Goal: Ask a question

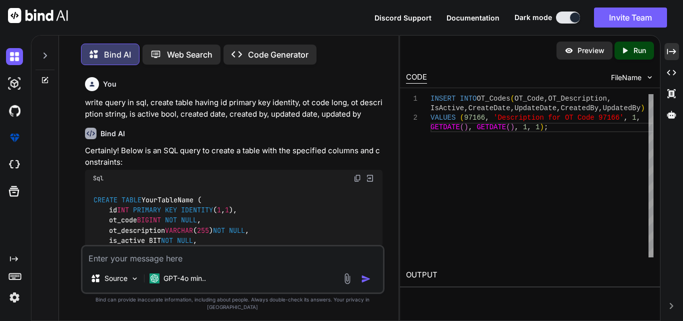
scroll to position [5253, 0]
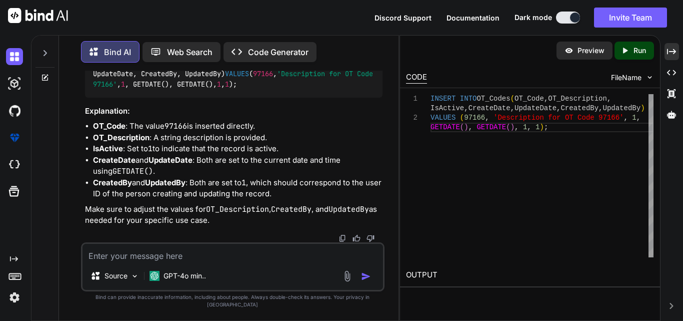
click at [232, 260] on textarea at bounding box center [233, 253] width 301 height 18
paste textarea "Notice where it says, is the authorization required for? So, the reason we were…"
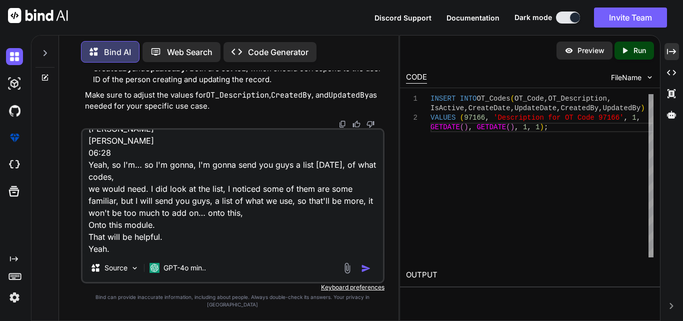
click at [140, 254] on textarea "Notice where it says, is the authorization required for? So, the reason we were…" at bounding box center [233, 192] width 301 height 124
type textarea "Notice where it says, is the authorization required for? So, the reason we were…"
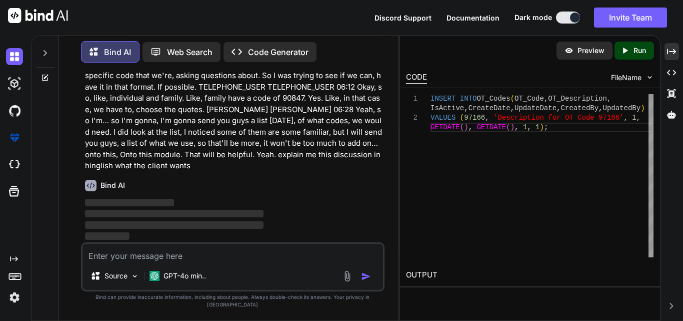
scroll to position [5514, 0]
click at [672, 48] on icon "Created with Pixso." at bounding box center [671, 51] width 9 height 9
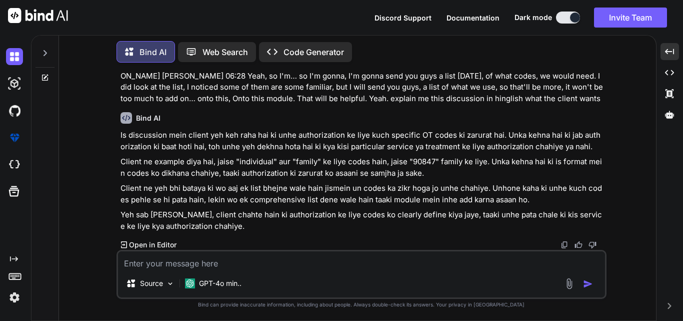
scroll to position [4556, 0]
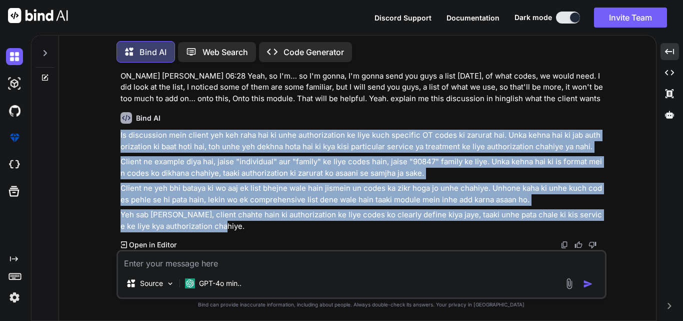
drag, startPoint x: 116, startPoint y: 130, endPoint x: 223, endPoint y: 229, distance: 145.8
click at [223, 229] on div "You write query in sql, create table having id primary key identity, ot code lo…" at bounding box center [362, 196] width 490 height 250
click at [307, 178] on p "Client ne example diya hai, jaise "individual" aur "family" ke liye codes hain,…" at bounding box center [363, 167] width 484 height 23
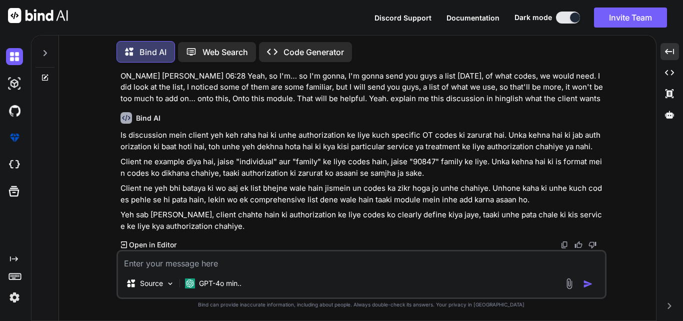
click at [218, 263] on textarea at bounding box center [361, 260] width 487 height 18
paste textarea "--exec usp_GetIndFamTherapyGoalsForPatient 519,1,1617,'[DATE]' CREATE PROCEDURE…"
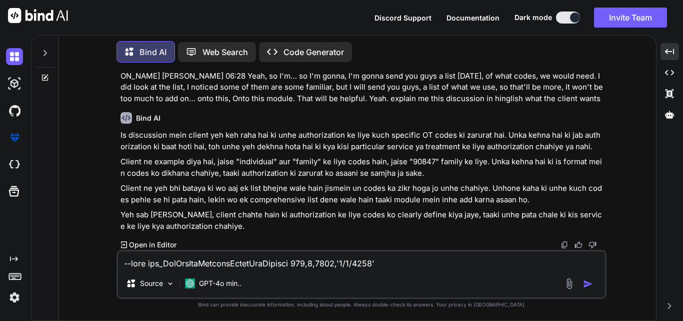
scroll to position [2522, 0]
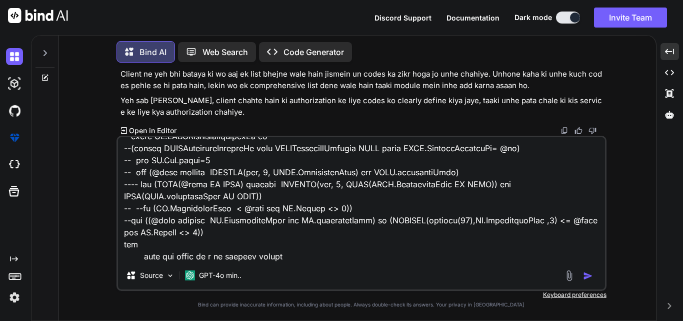
type textarea "--exec usp_GetIndFamTherapyGoalsForPatient 519,1,1617,'[DATE]' CREATE PROCEDURE…"
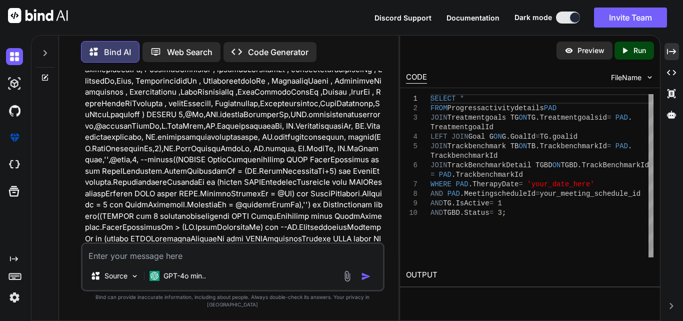
scroll to position [6364, 0]
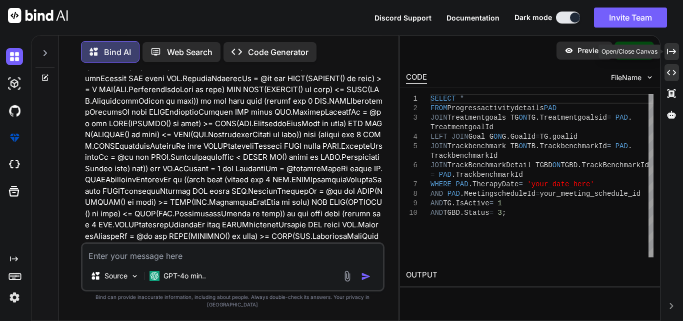
drag, startPoint x: 673, startPoint y: 53, endPoint x: 671, endPoint y: 65, distance: 12.2
click at [671, 60] on div "Created with Pixso." at bounding box center [672, 51] width 15 height 17
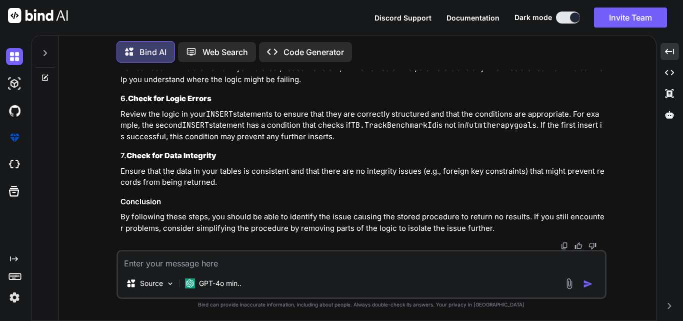
scroll to position [6086, 0]
drag, startPoint x: 222, startPoint y: 231, endPoint x: 127, endPoint y: 140, distance: 131.6
copy code "SELECT * FROM Progressactivitydetails PAD JOIN Treatmentgoals TG ON TG.Treatmen…"
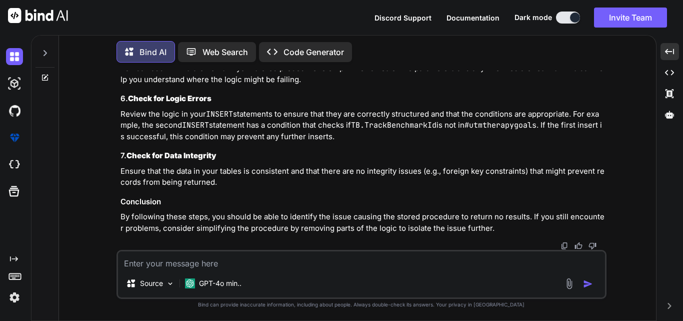
scroll to position [6305, 0]
